Goal: Find specific page/section: Find specific page/section

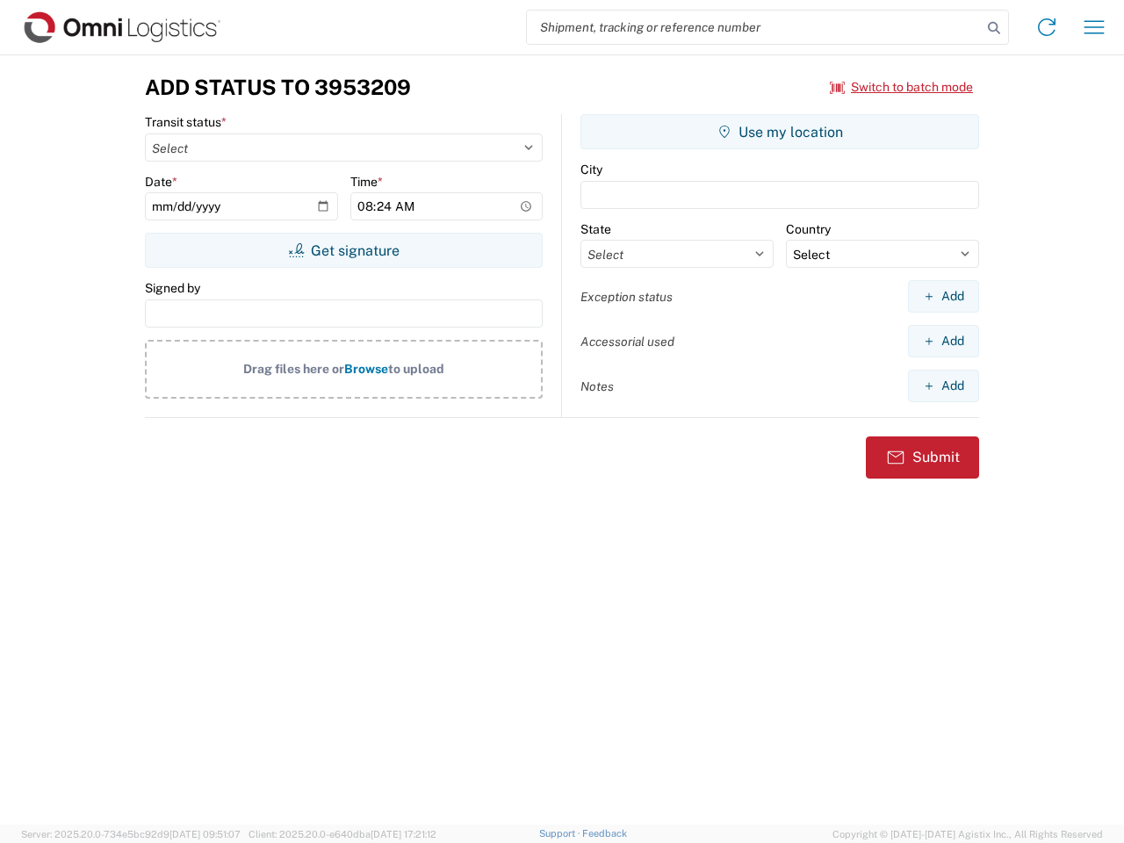
click at [755, 27] on input "search" at bounding box center [754, 27] width 455 height 33
click at [994, 28] on icon at bounding box center [994, 28] width 25 height 25
click at [1047, 27] on icon at bounding box center [1047, 27] width 28 height 28
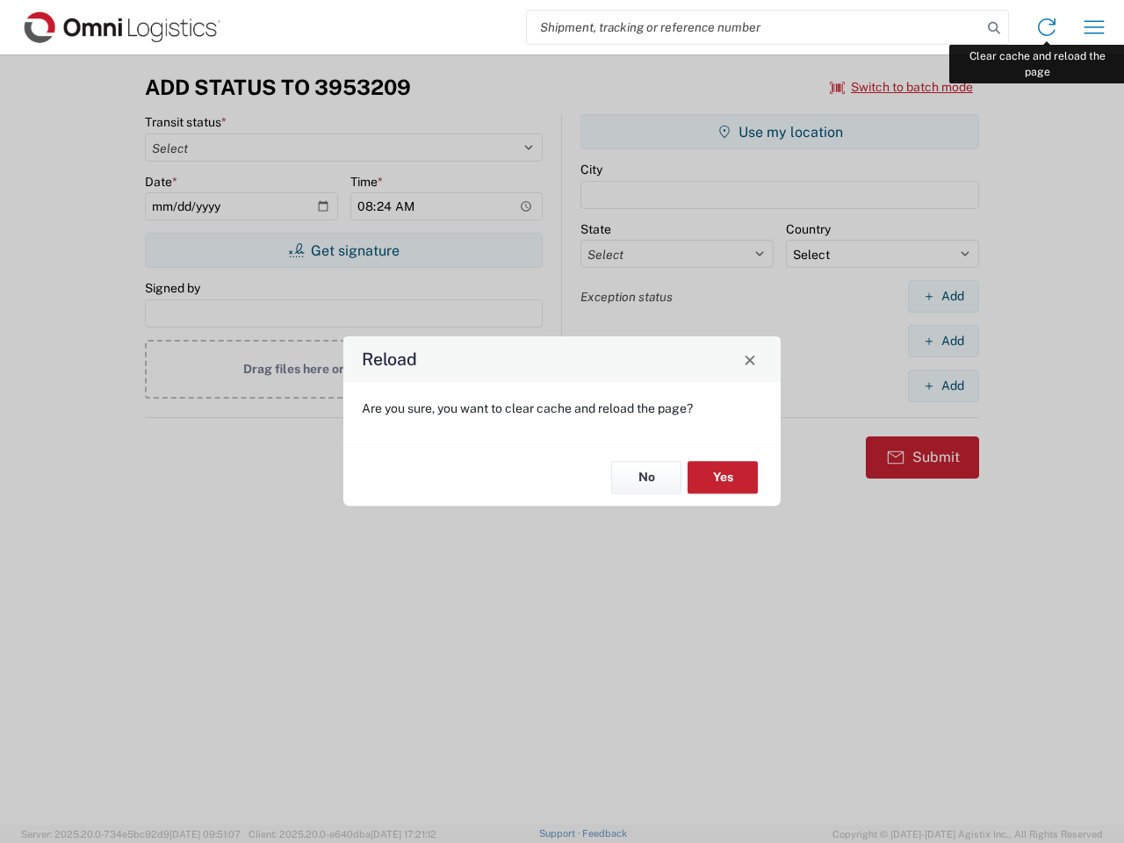
click at [1095, 27] on div "Reload Are you sure, you want to clear cache and reload the page? No Yes" at bounding box center [562, 421] width 1124 height 843
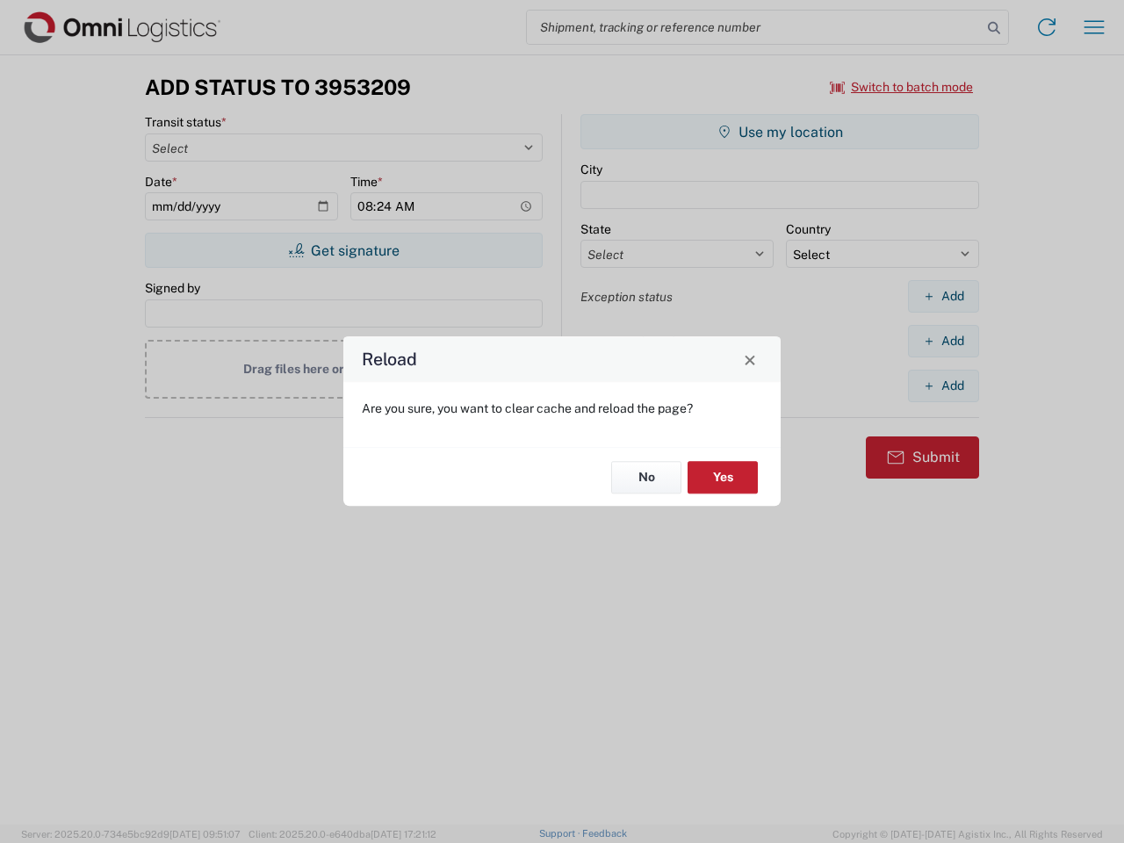
click at [902, 87] on div "Reload Are you sure, you want to clear cache and reload the page? No Yes" at bounding box center [562, 421] width 1124 height 843
click at [343, 250] on div "Reload Are you sure, you want to clear cache and reload the page? No Yes" at bounding box center [562, 421] width 1124 height 843
click at [780, 132] on div "Reload Are you sure, you want to clear cache and reload the page? No Yes" at bounding box center [562, 421] width 1124 height 843
click at [943, 296] on div "Reload Are you sure, you want to clear cache and reload the page? No Yes" at bounding box center [562, 421] width 1124 height 843
click at [943, 341] on div "Reload Are you sure, you want to clear cache and reload the page? No Yes" at bounding box center [562, 421] width 1124 height 843
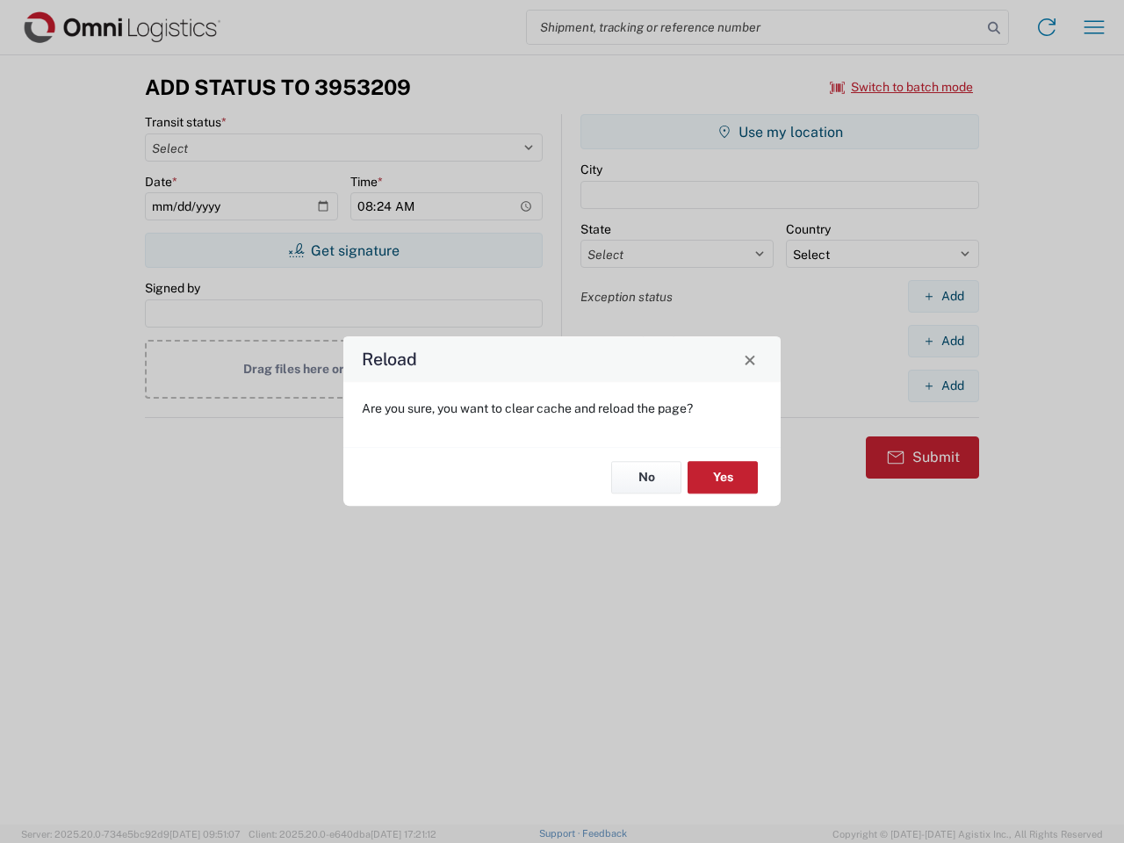
click at [943, 386] on div "Reload Are you sure, you want to clear cache and reload the page? No Yes" at bounding box center [562, 421] width 1124 height 843
